Goal: Task Accomplishment & Management: Use online tool/utility

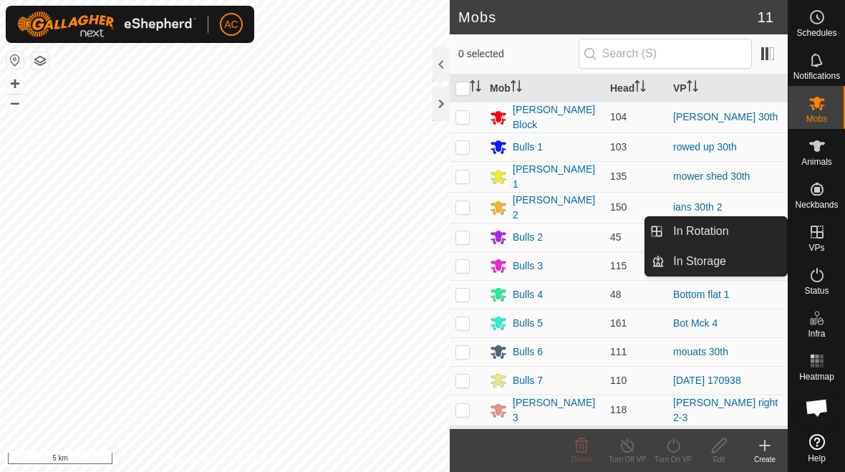
click at [587, 235] on link "In Rotation" at bounding box center [726, 231] width 123 height 29
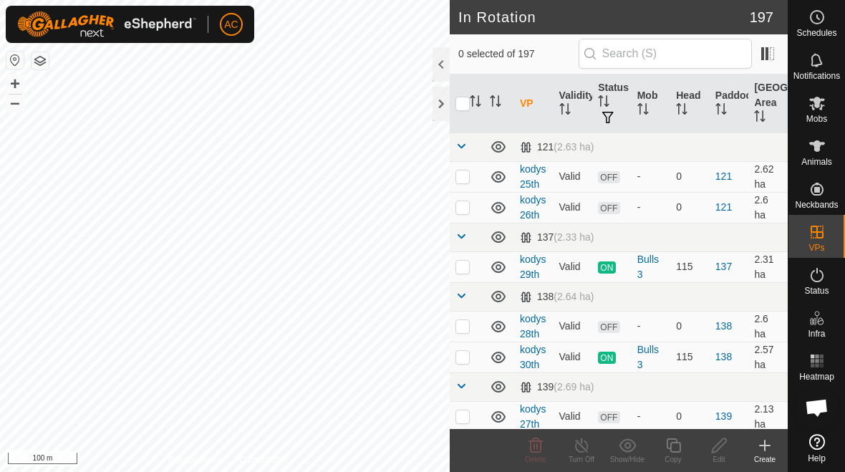
click at [587, 456] on div "Create" at bounding box center [765, 459] width 46 height 11
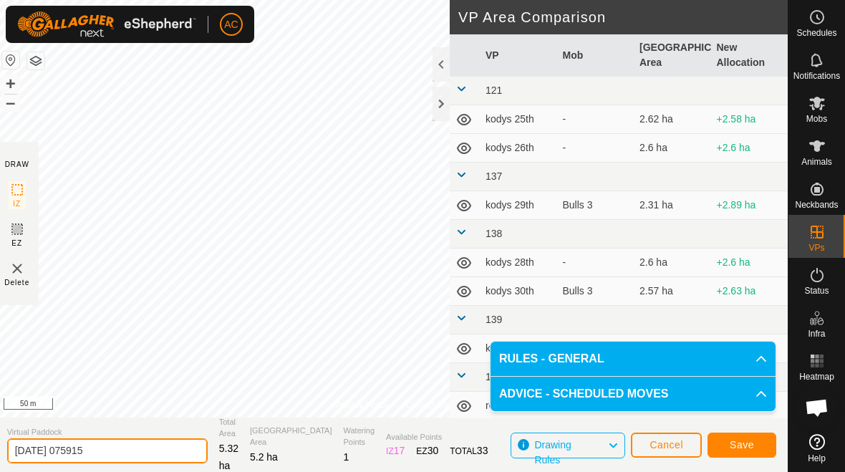
click at [121, 448] on input "[DATE] 075915" at bounding box center [107, 450] width 201 height 25
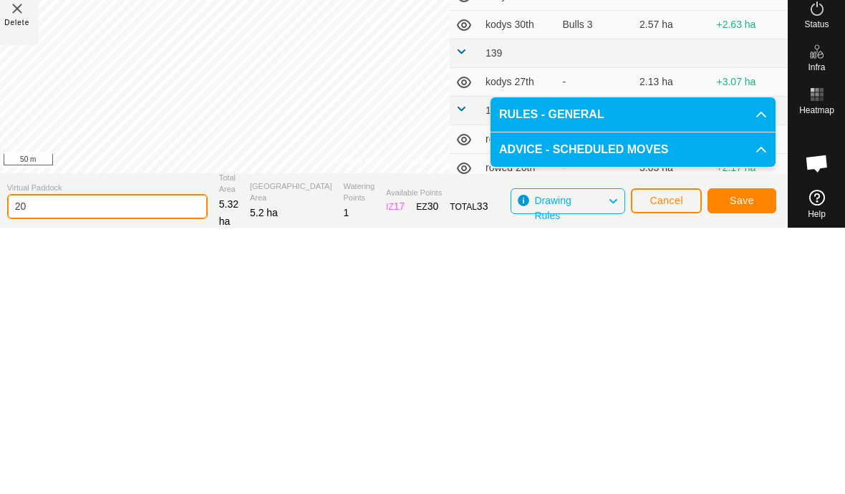
type input "2"
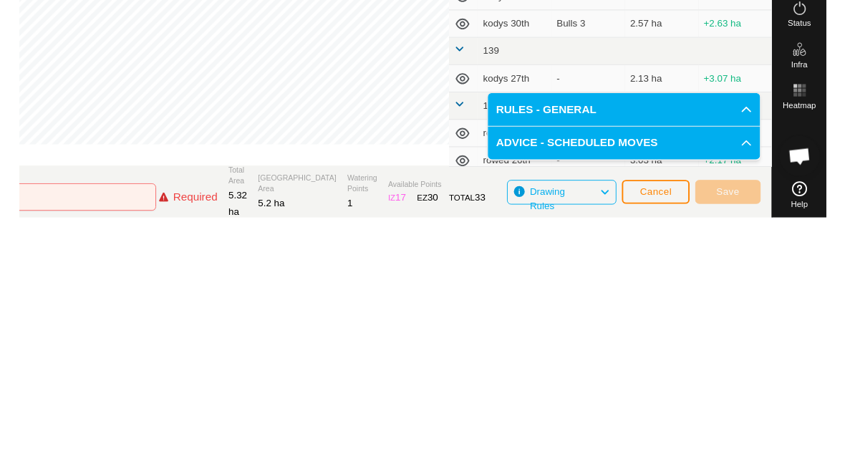
scroll to position [1, 0]
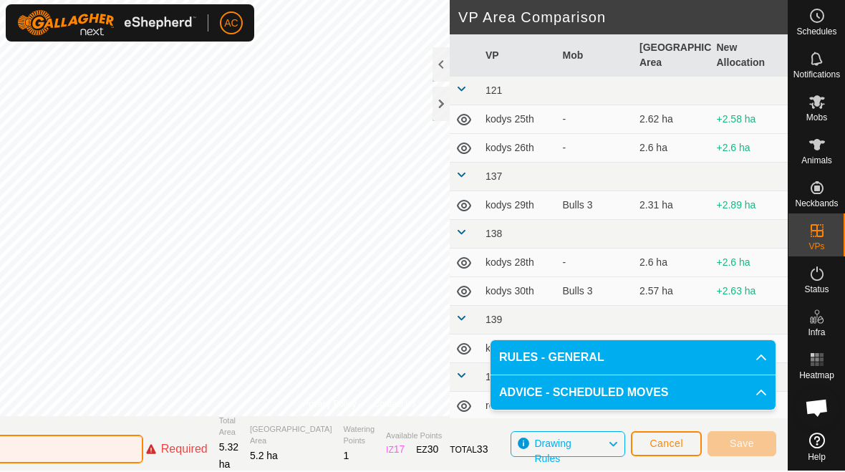
click at [101, 445] on input "text" at bounding box center [43, 449] width 201 height 29
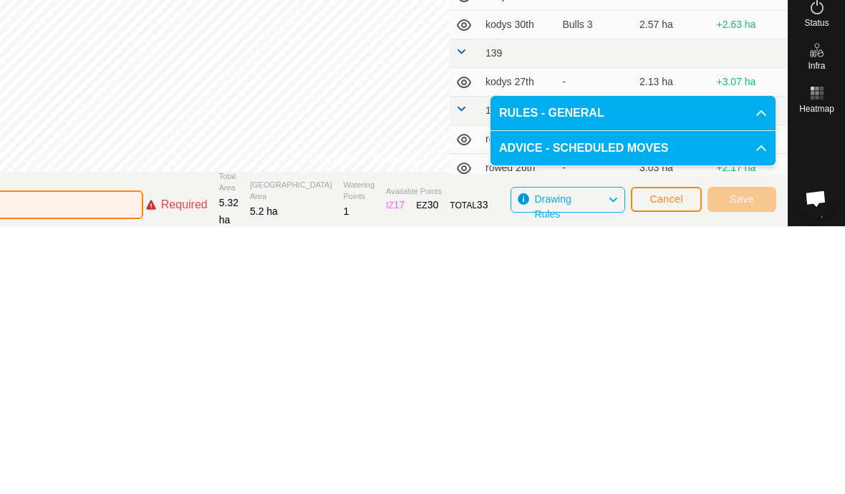
type input "3"
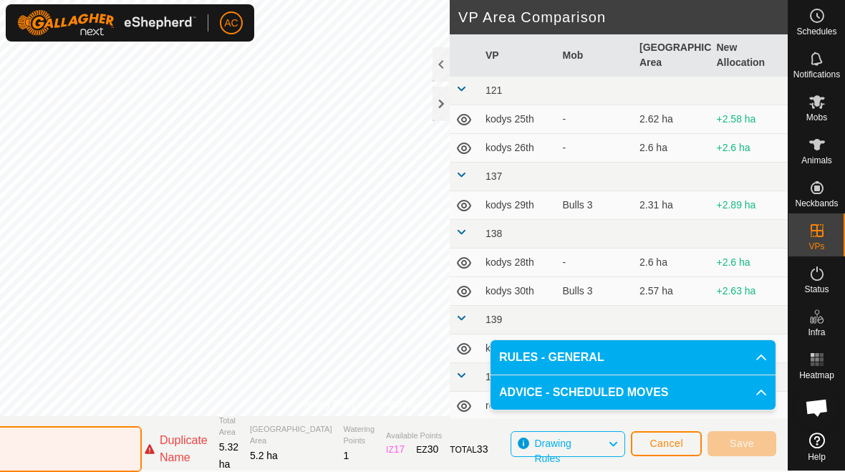
click at [111, 448] on input "3" at bounding box center [41, 449] width 201 height 46
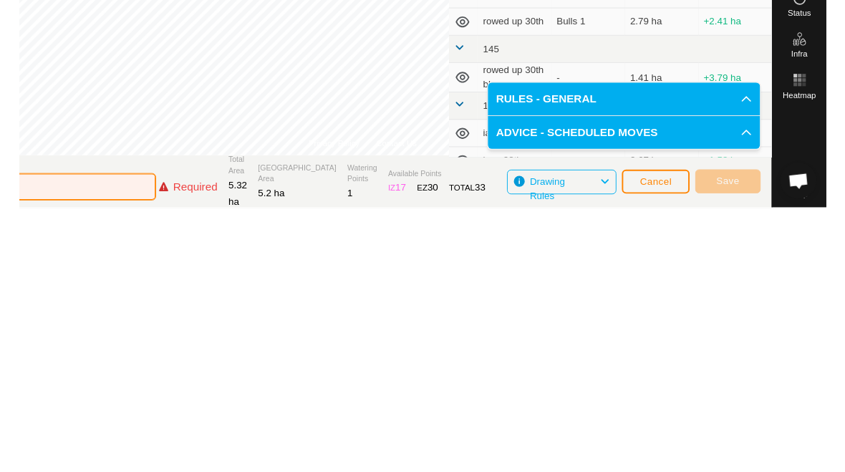
scroll to position [0, 0]
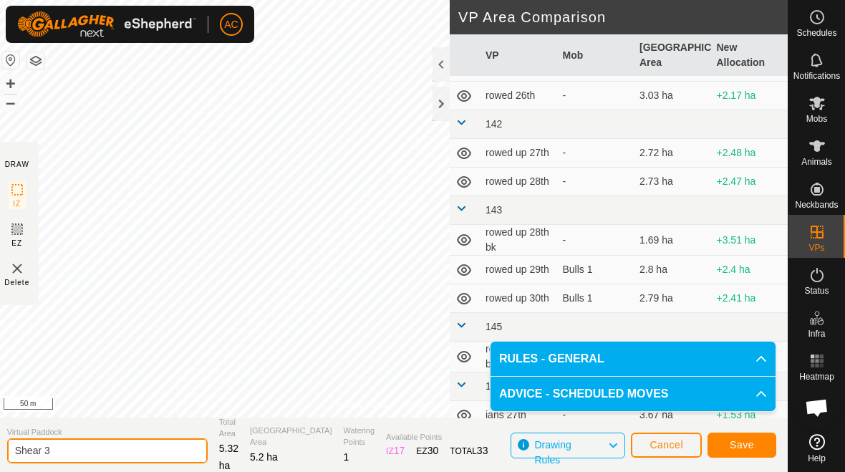
type input "Shear 3"
click at [587, 442] on span "Save" at bounding box center [742, 444] width 24 height 11
